Goal: Task Accomplishment & Management: Use online tool/utility

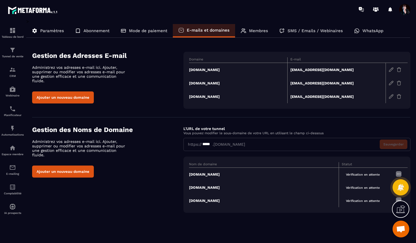
scroll to position [3941, 0]
click at [14, 168] on img at bounding box center [12, 167] width 7 height 7
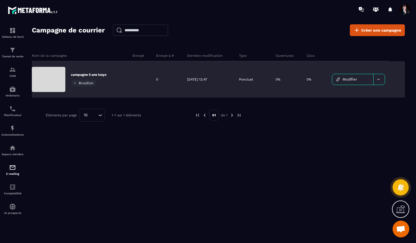
click at [341, 78] on link "Modifier" at bounding box center [352, 79] width 41 height 11
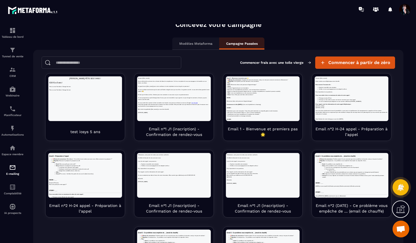
scroll to position [35, 0]
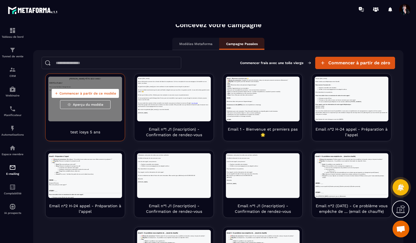
click at [101, 104] on span "Aperçu du modèle" at bounding box center [88, 104] width 30 height 4
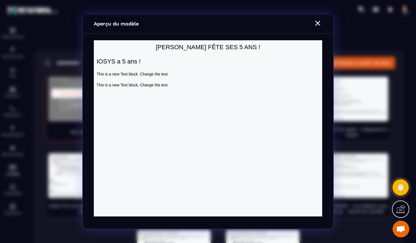
scroll to position [0, 0]
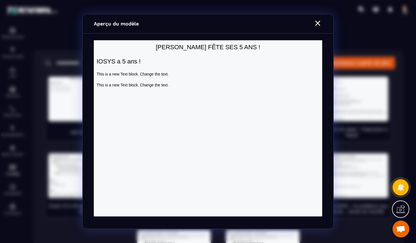
click at [316, 22] on icon "Modal window" at bounding box center [317, 23] width 5 height 5
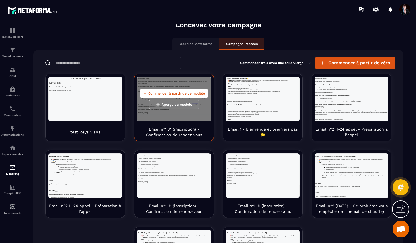
click at [202, 118] on div "Commencer à partir de ce modèle Aperçu du modèle" at bounding box center [174, 98] width 74 height 45
click at [190, 103] on span "Aperçu du modèle" at bounding box center [177, 104] width 30 height 4
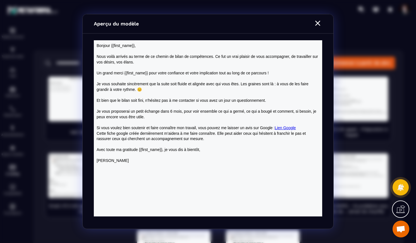
click at [317, 23] on icon "Modal window" at bounding box center [317, 23] width 5 height 5
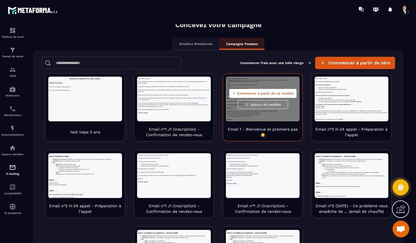
click at [258, 102] on span "Aperçu du modèle" at bounding box center [265, 104] width 30 height 4
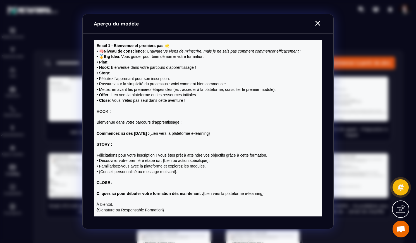
click at [316, 23] on icon "Modal window" at bounding box center [317, 23] width 9 height 9
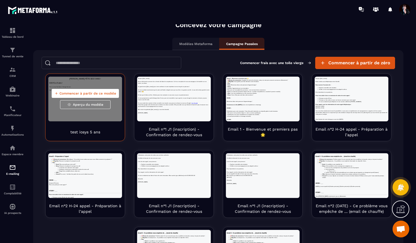
click at [105, 106] on button "Aperçu du modèle" at bounding box center [85, 104] width 51 height 9
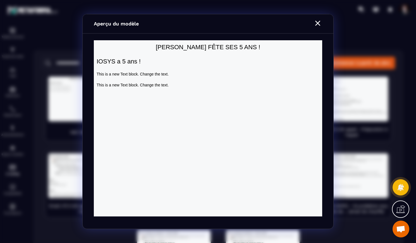
click at [317, 20] on icon "Modal window" at bounding box center [317, 23] width 9 height 9
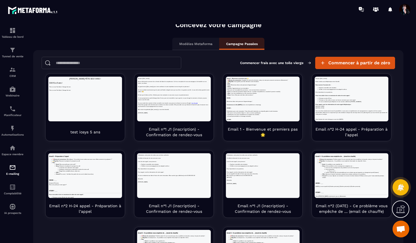
click at [191, 45] on p "Modèles Metaforma" at bounding box center [195, 44] width 33 height 4
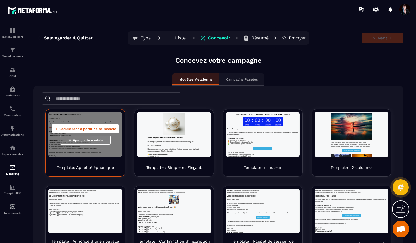
click at [106, 140] on button "Aperçu du modèle" at bounding box center [85, 139] width 51 height 9
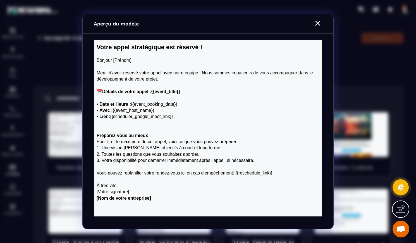
click at [319, 22] on icon "Modal window" at bounding box center [317, 23] width 9 height 9
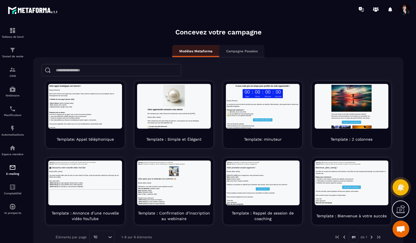
scroll to position [38, 0]
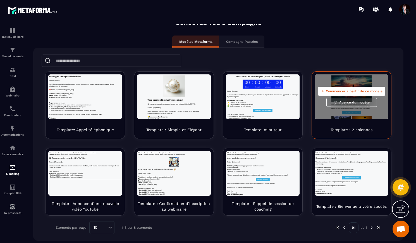
click at [343, 101] on span "Aperçu du modèle" at bounding box center [354, 102] width 30 height 4
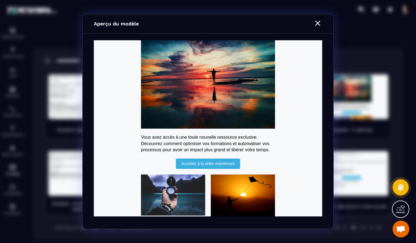
scroll to position [0, 0]
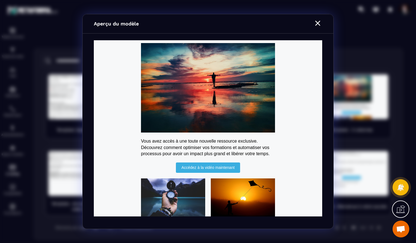
click at [318, 25] on icon "Modal window" at bounding box center [317, 23] width 9 height 9
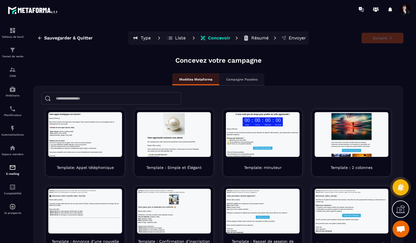
click at [177, 37] on p "Liste" at bounding box center [180, 38] width 11 height 6
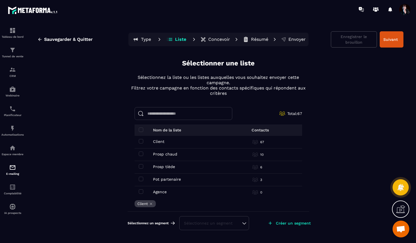
click at [147, 41] on p "Type" at bounding box center [146, 40] width 10 height 6
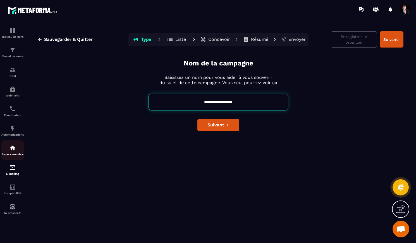
click at [13, 151] on img at bounding box center [12, 147] width 7 height 7
